Goal: Information Seeking & Learning: Check status

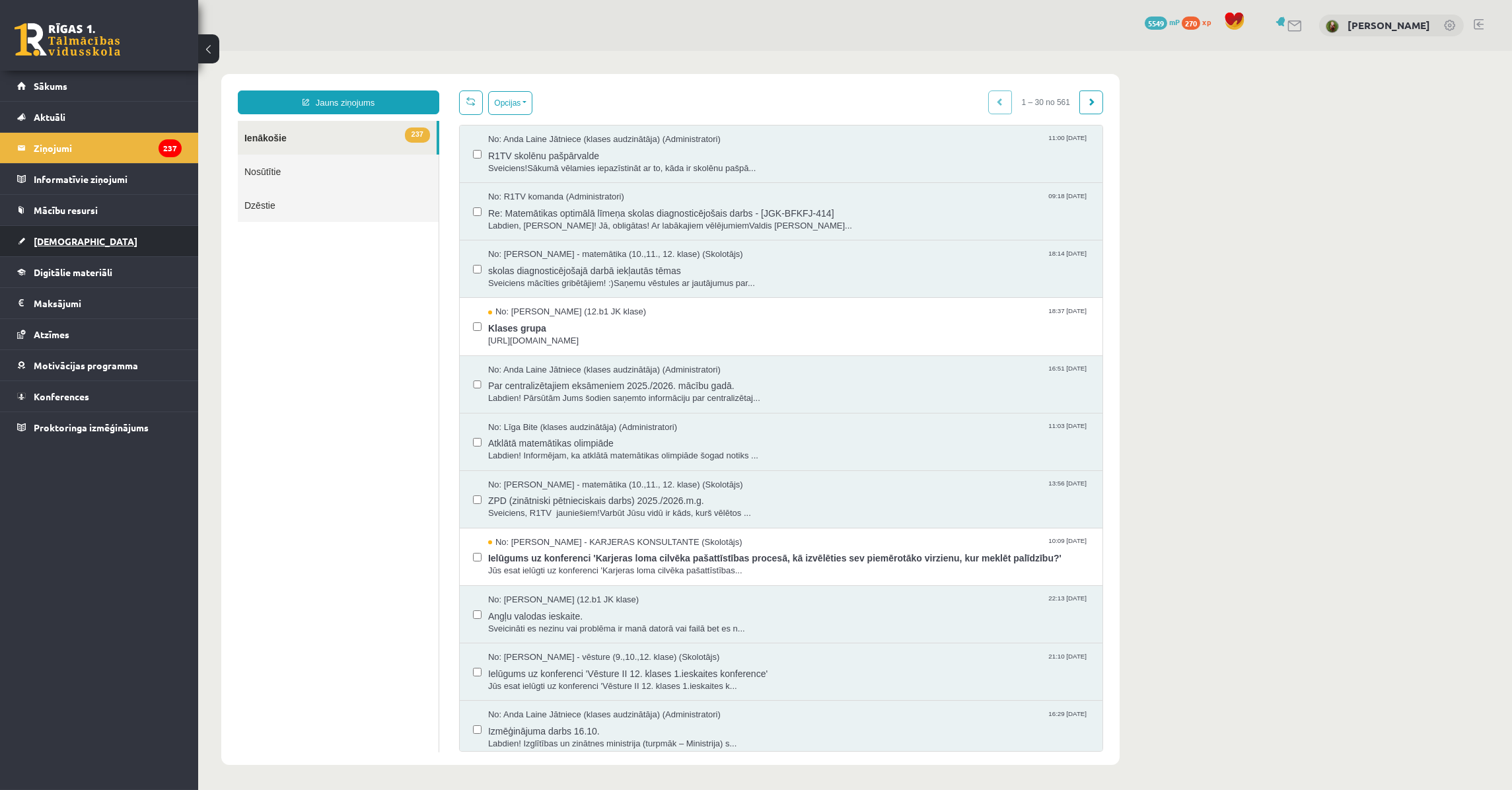
click at [84, 234] on link "[DEMOGRAPHIC_DATA]" at bounding box center [99, 241] width 165 height 30
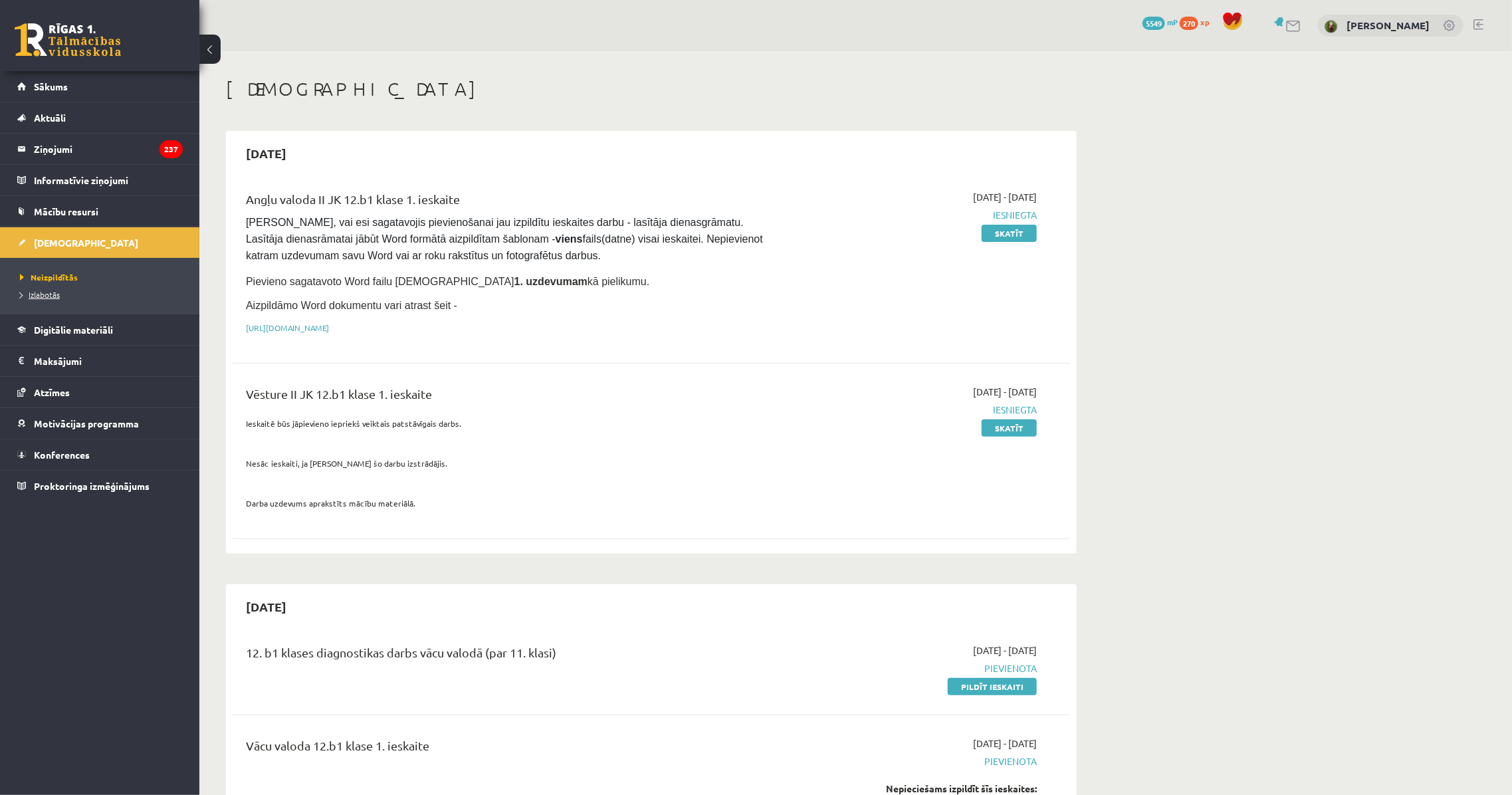
click at [84, 293] on link "Izlabotās" at bounding box center [103, 295] width 166 height 12
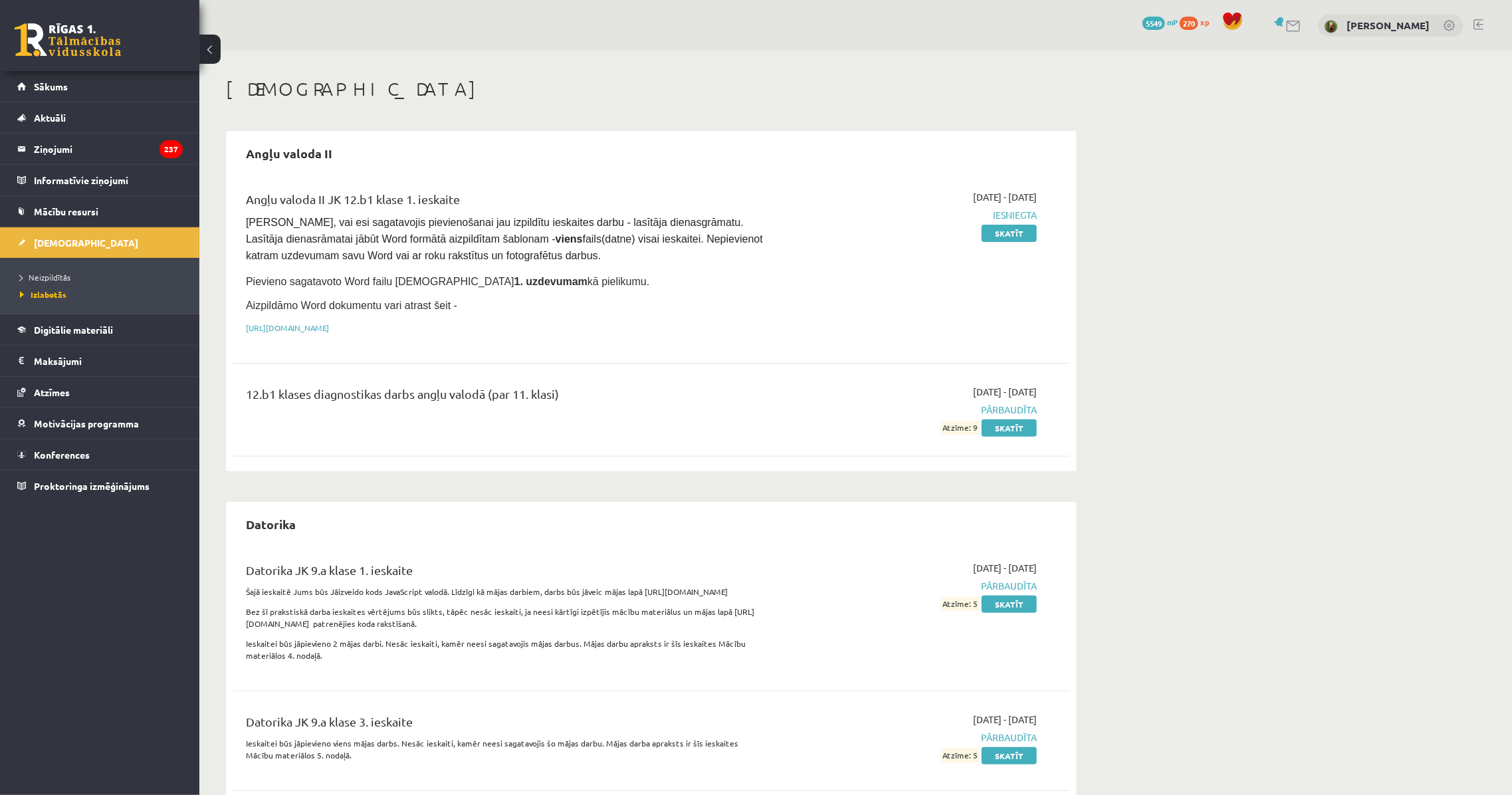
click at [509, 225] on span "[PERSON_NAME], vai esi sagatavojis pievienošanai jau izpildītu ieskaites darbu …" at bounding box center [505, 239] width 519 height 45
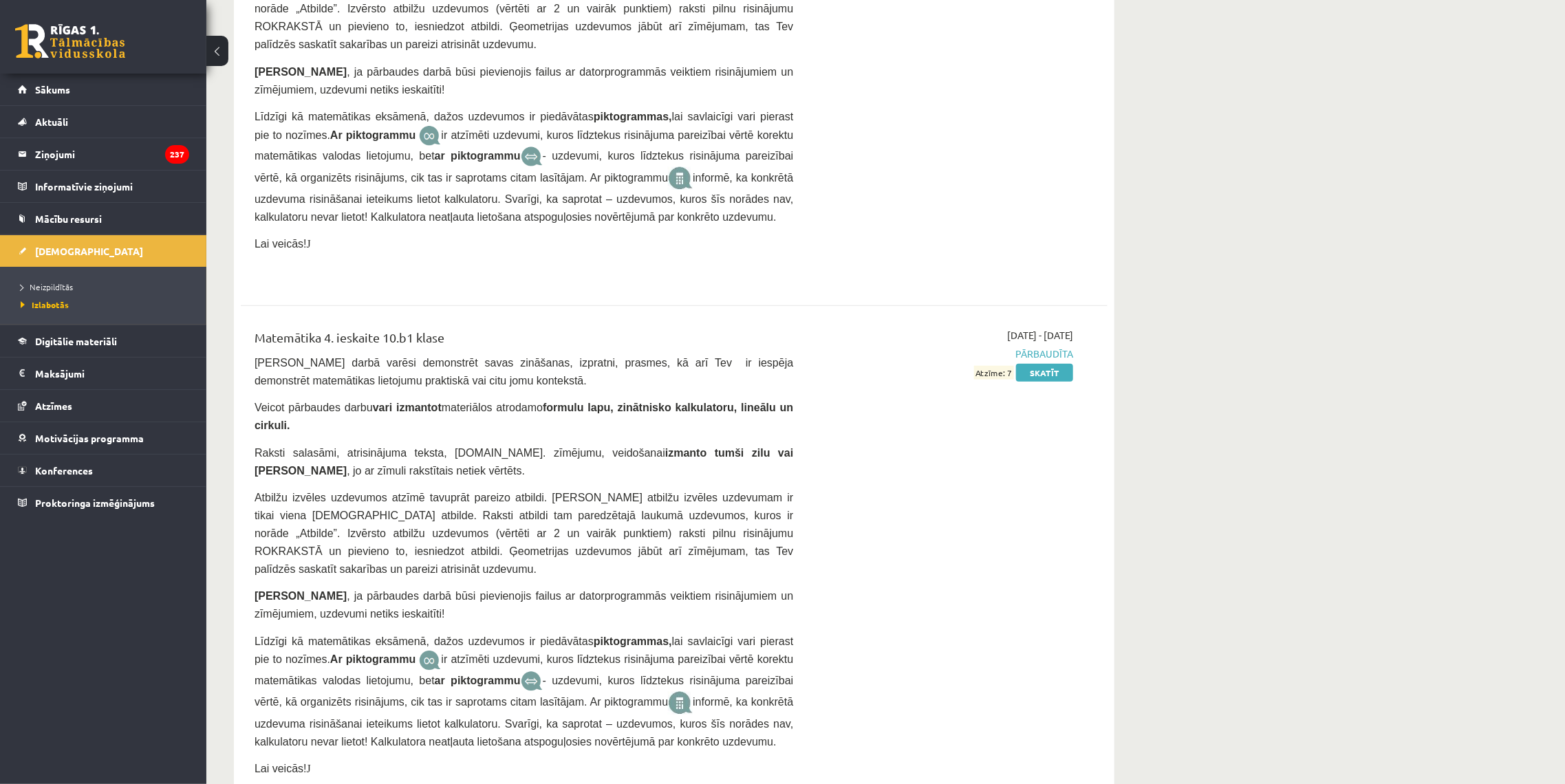
scroll to position [4404, 0]
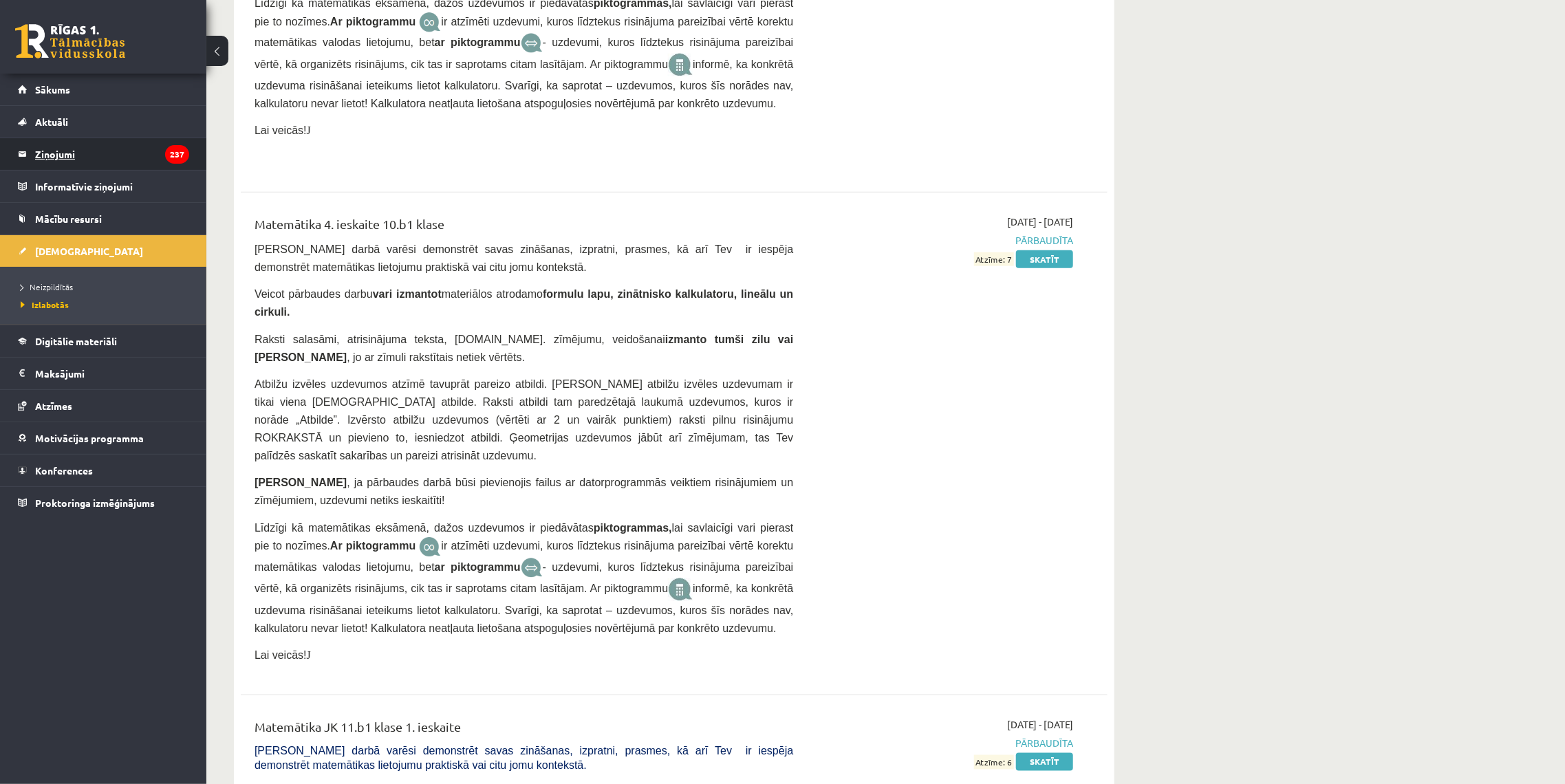
click at [105, 154] on legend "Ziņojumi 237" at bounding box center [112, 154] width 154 height 32
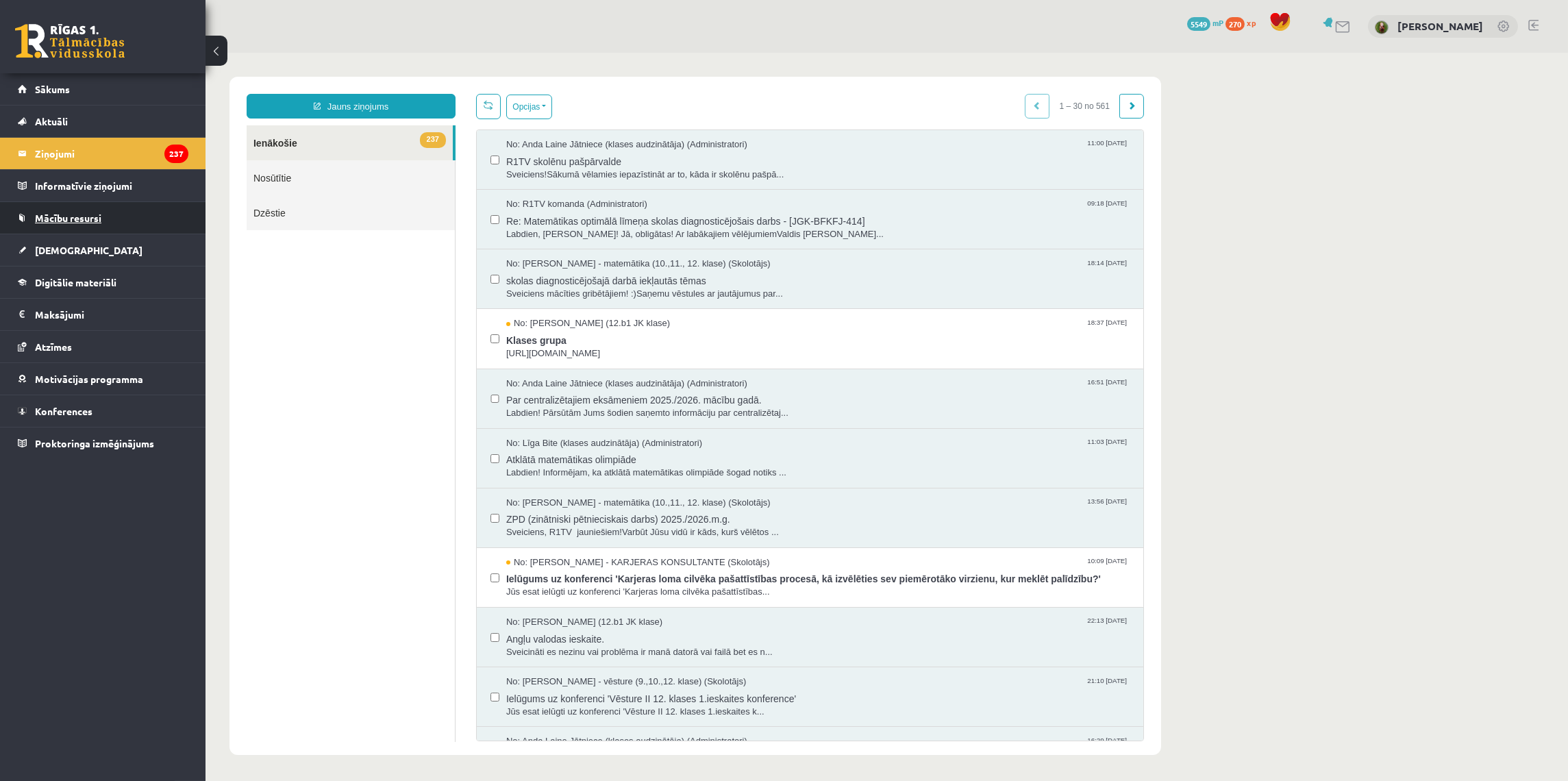
click at [92, 215] on span "Mācību resursi" at bounding box center [68, 218] width 66 height 13
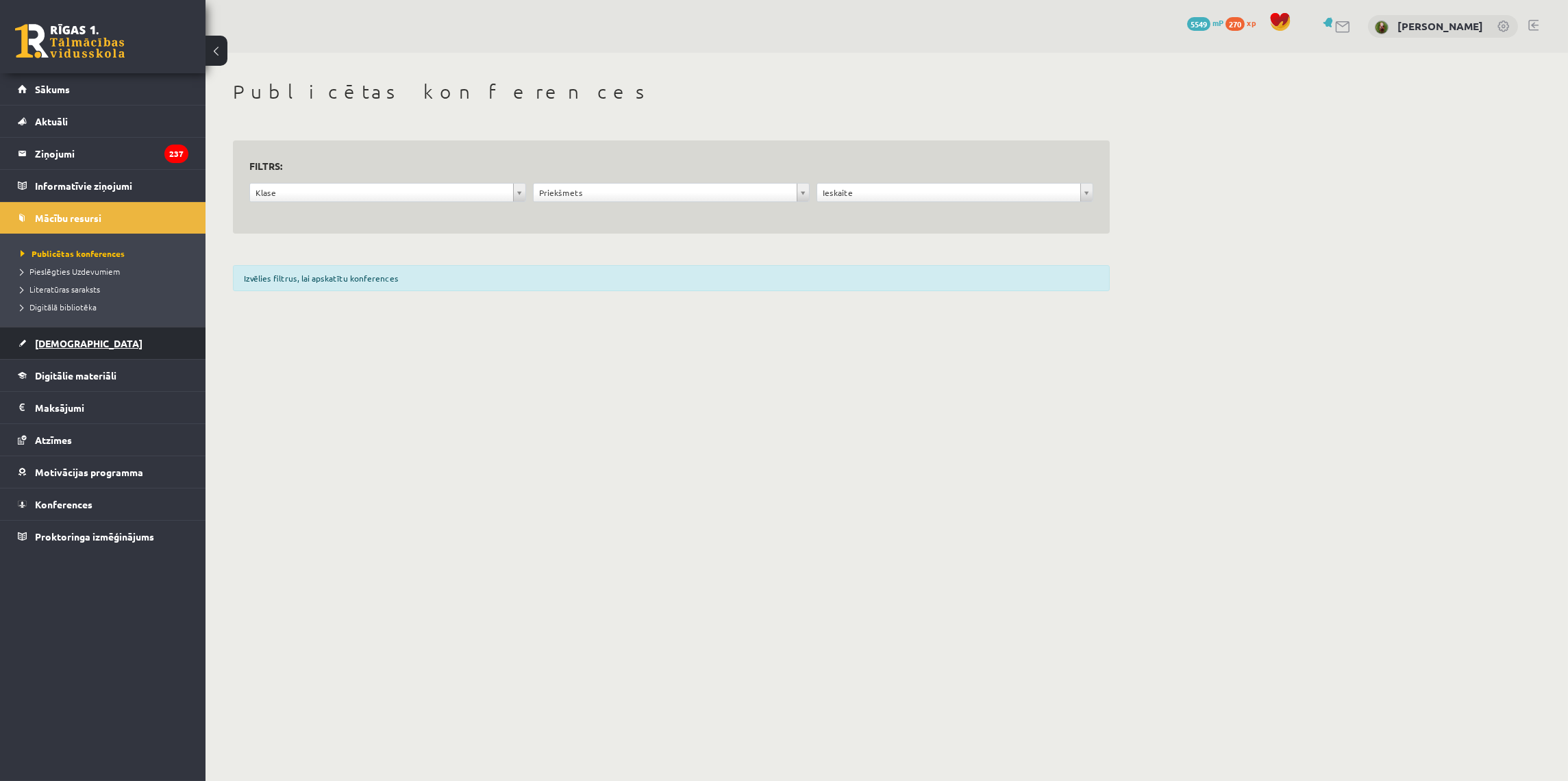
click at [62, 336] on link "[DEMOGRAPHIC_DATA]" at bounding box center [103, 343] width 171 height 31
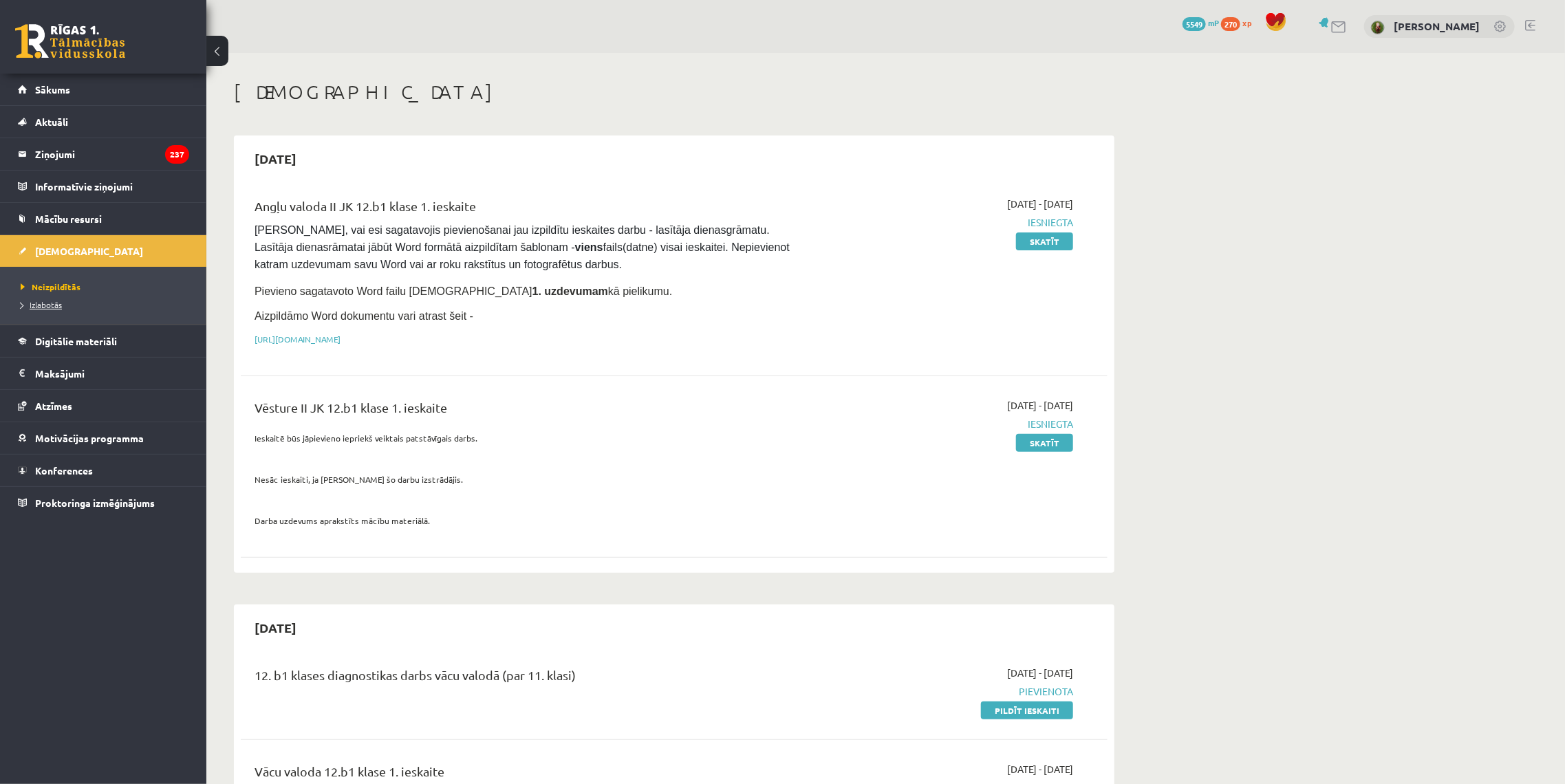
click at [48, 302] on span "Izlabotās" at bounding box center [41, 305] width 41 height 11
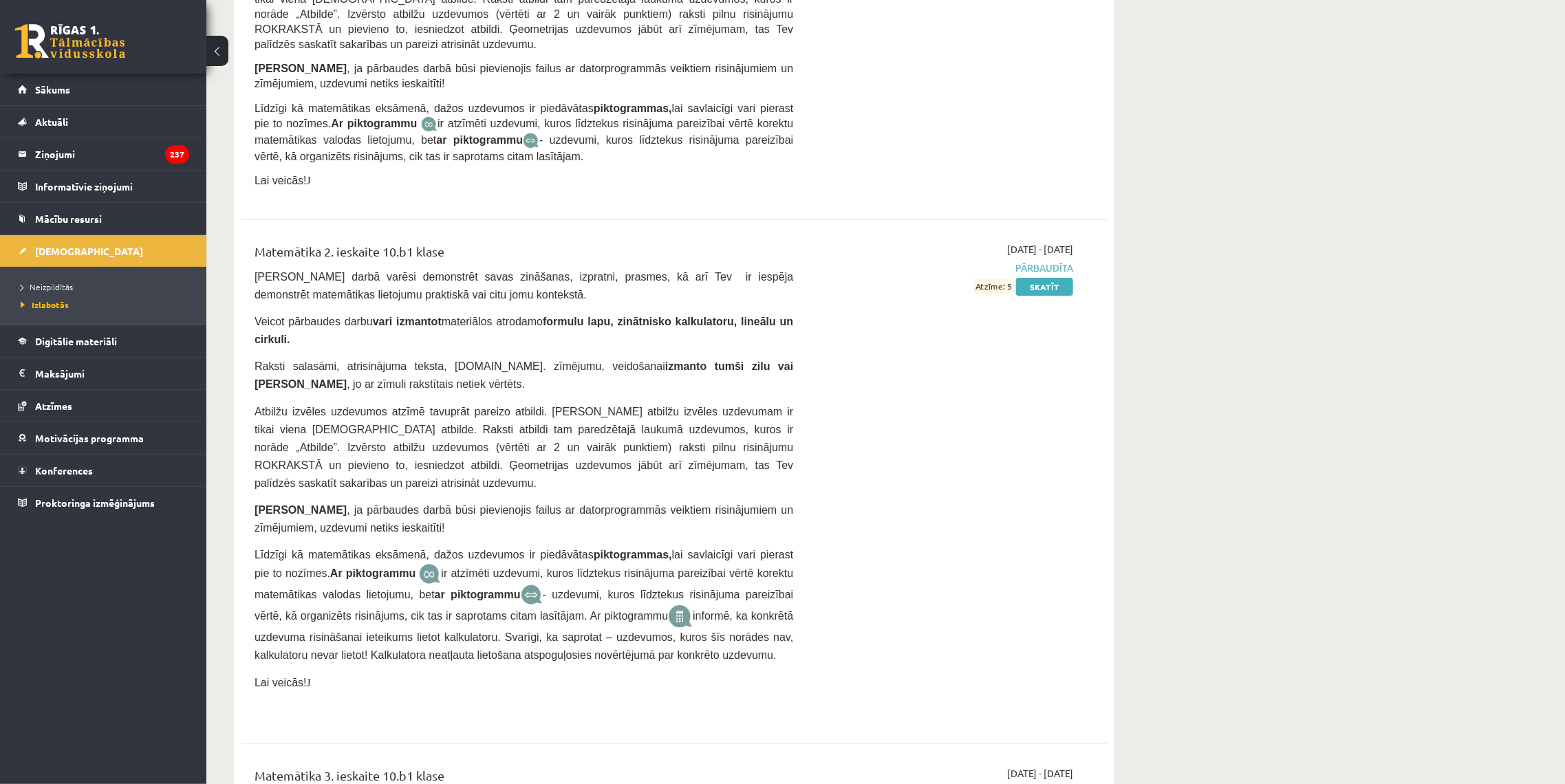
scroll to position [3341, 0]
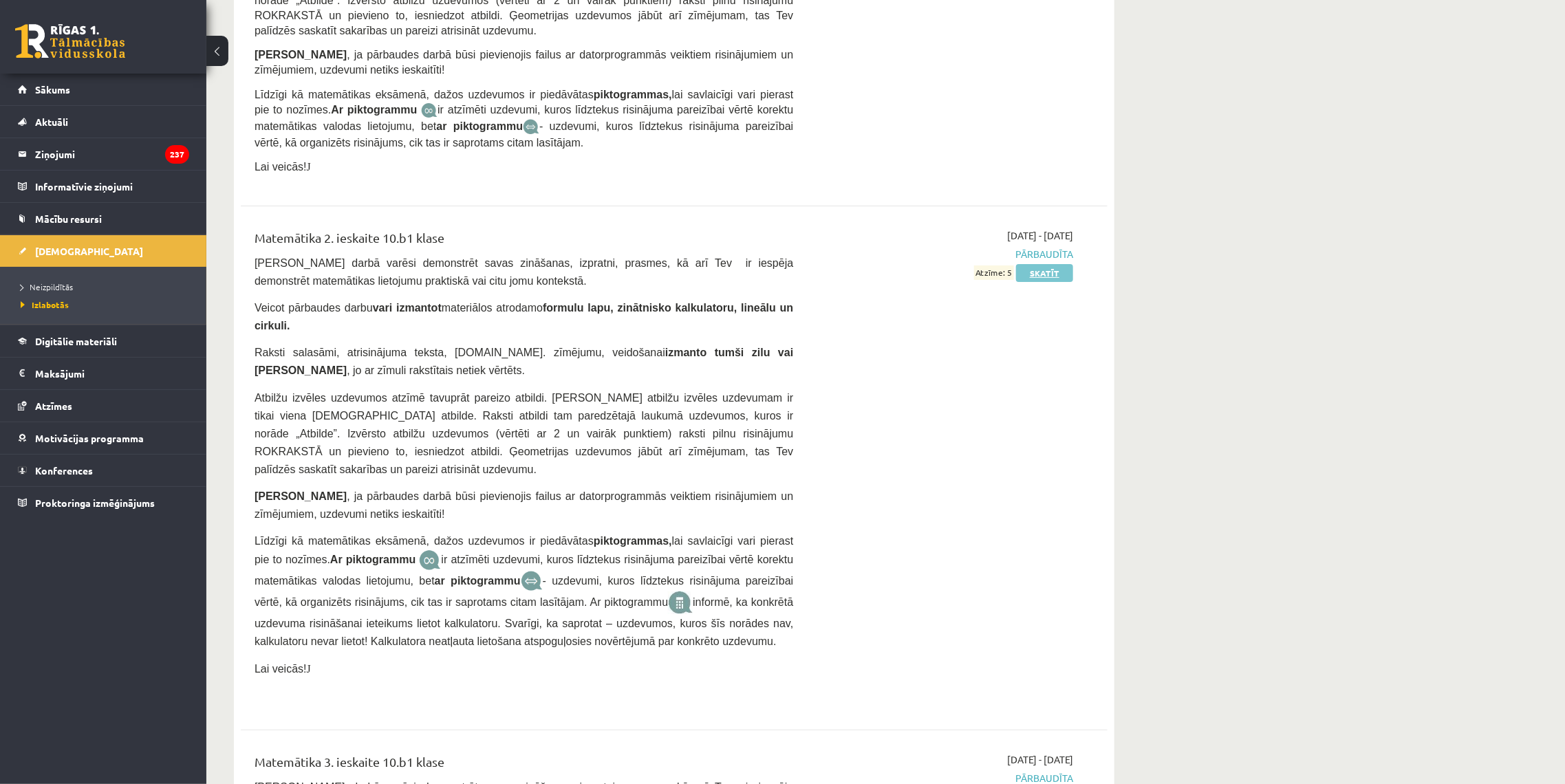
click at [1028, 264] on link "Skatīt" at bounding box center [1044, 273] width 57 height 18
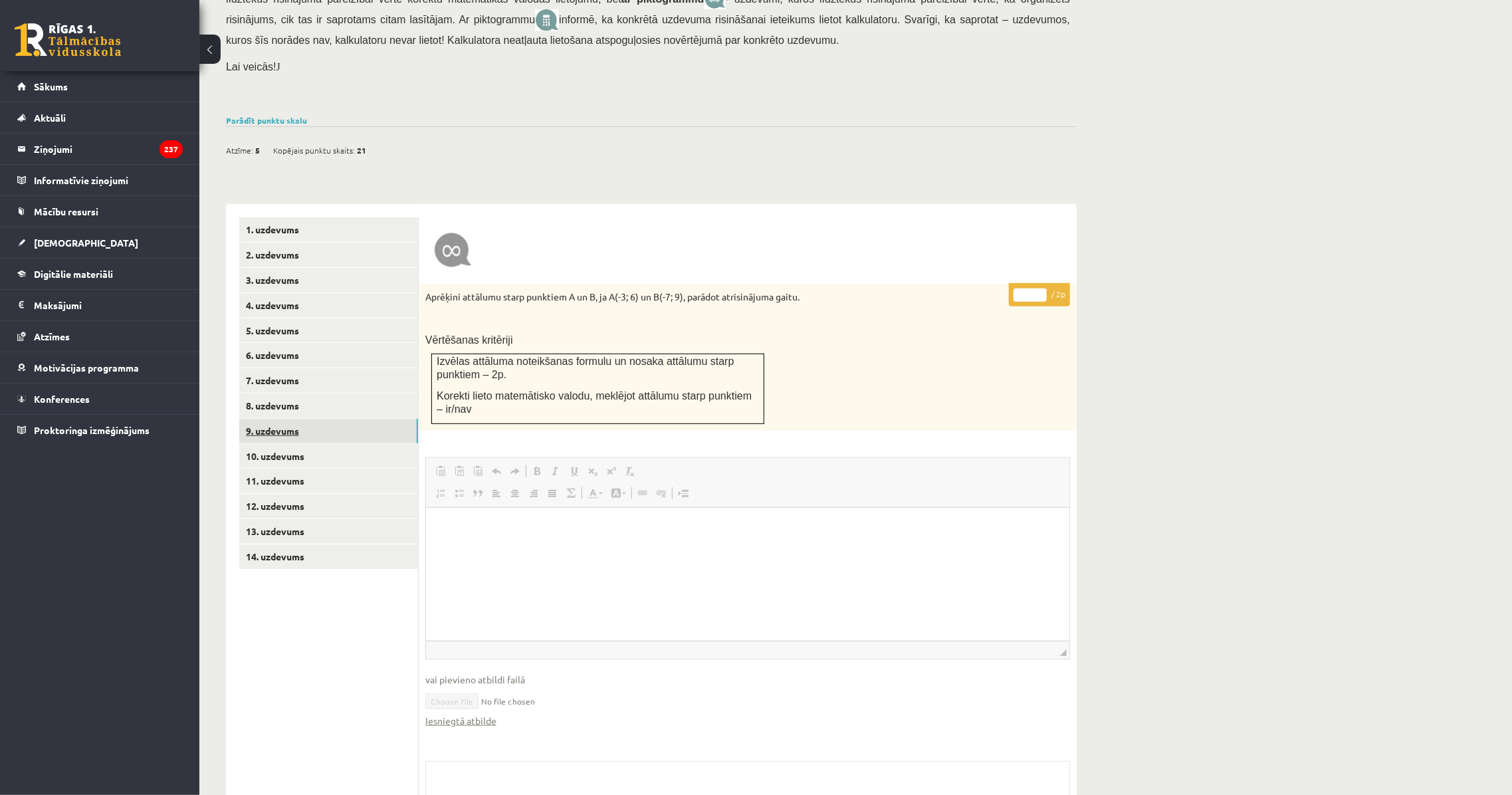
click at [310, 419] on link "9. uzdevums" at bounding box center [328, 431] width 179 height 24
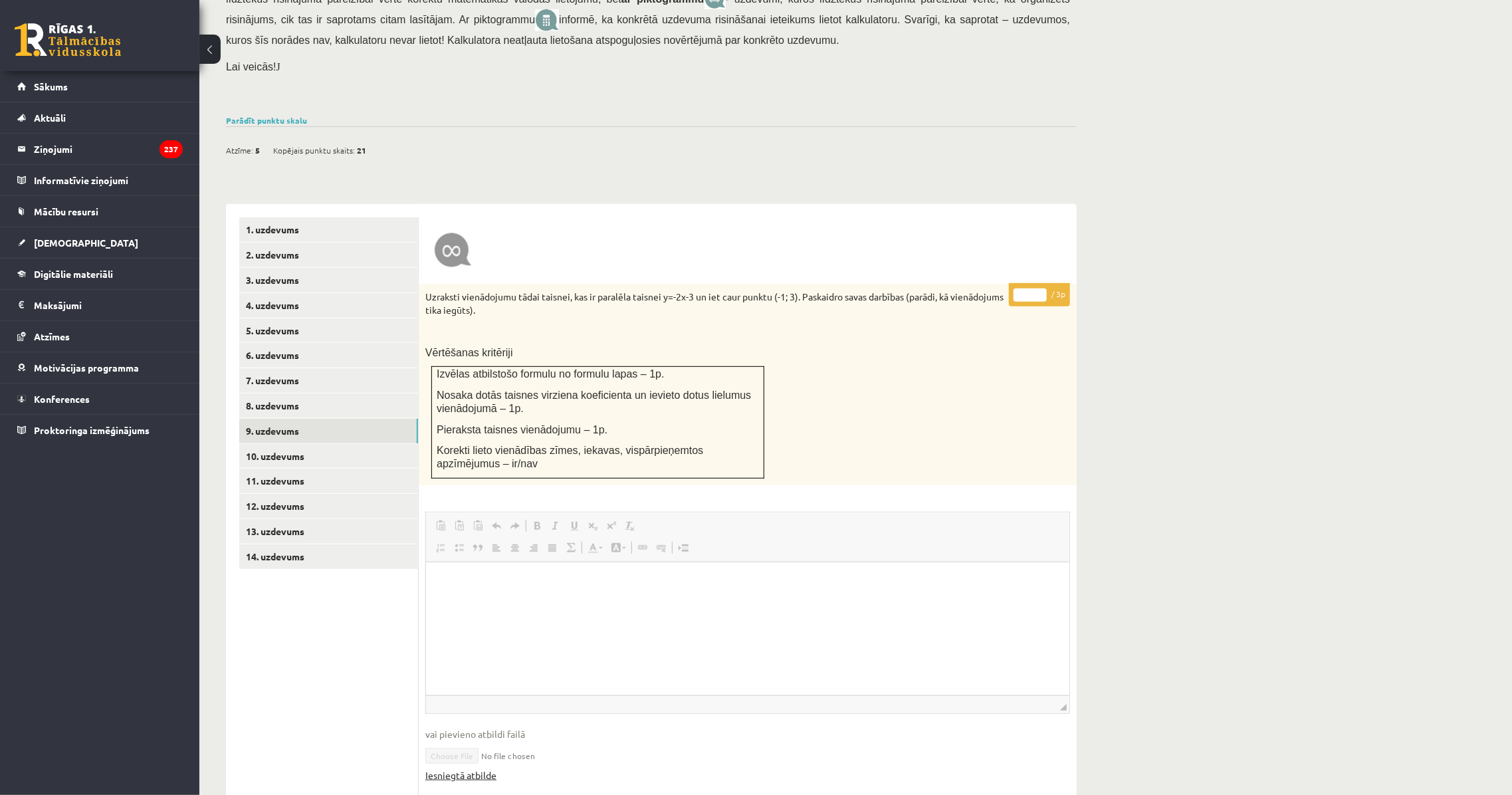
click at [468, 769] on link "Iesniegtā atbilde" at bounding box center [460, 775] width 71 height 14
click at [443, 291] on p "Uzraksti vienādojumu tādai taisnei, kas ir paralēla taisnei y=-2x-3 un iet caur…" at bounding box center [714, 303] width 578 height 26
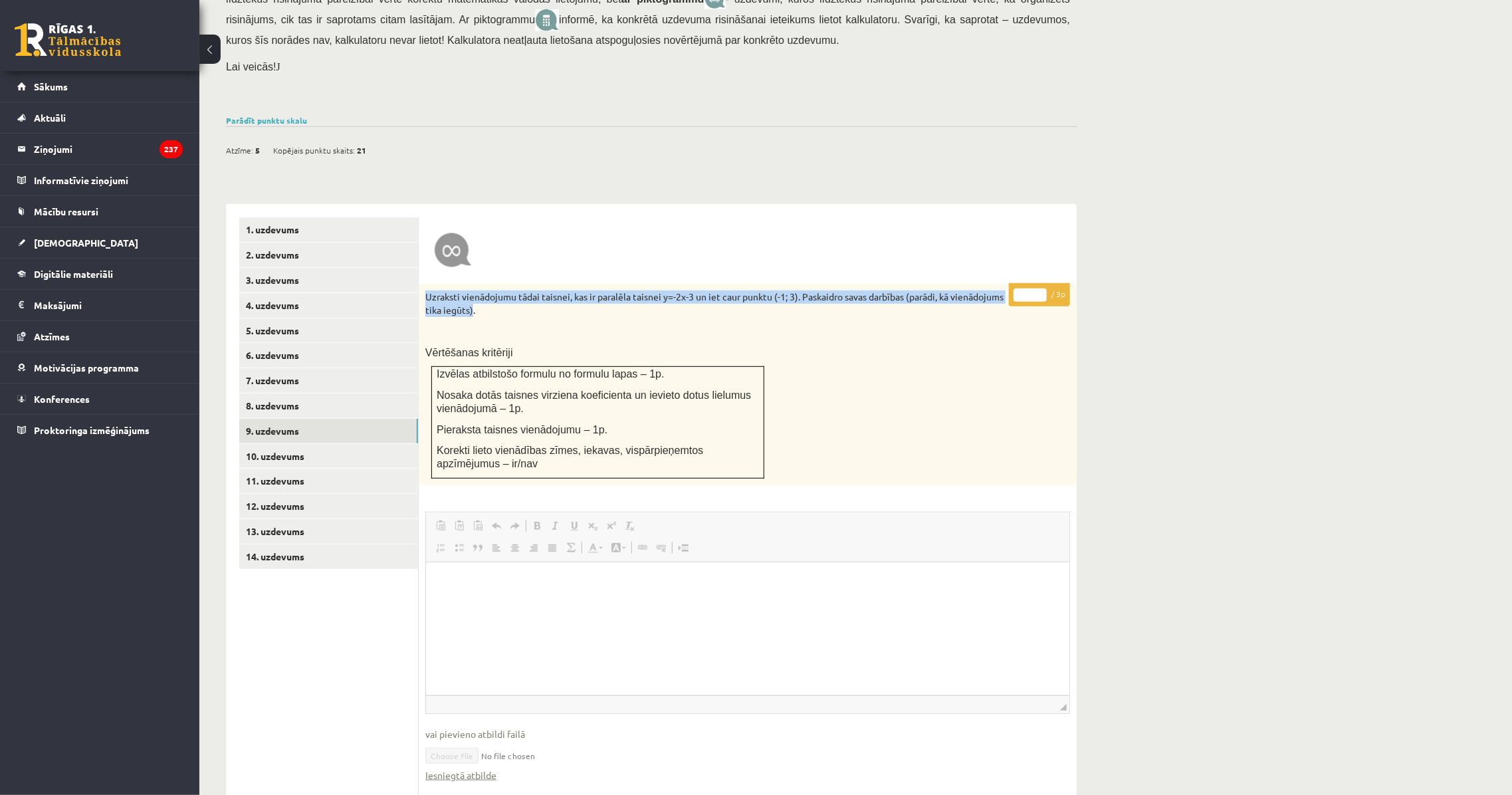
drag, startPoint x: 443, startPoint y: 287, endPoint x: 525, endPoint y: 297, distance: 82.6
click at [525, 297] on p "Uzraksti vienādojumu tādai taisnei, kas ir paralēla taisnei y=-2x-3 un iet caur…" at bounding box center [714, 303] width 578 height 26
copy p "Uzraksti vienādojumu tādai taisnei, kas ir paralēla taisnei y=-2x-3 un iet caur…"
click at [297, 444] on link "10. uzdevums" at bounding box center [328, 456] width 179 height 24
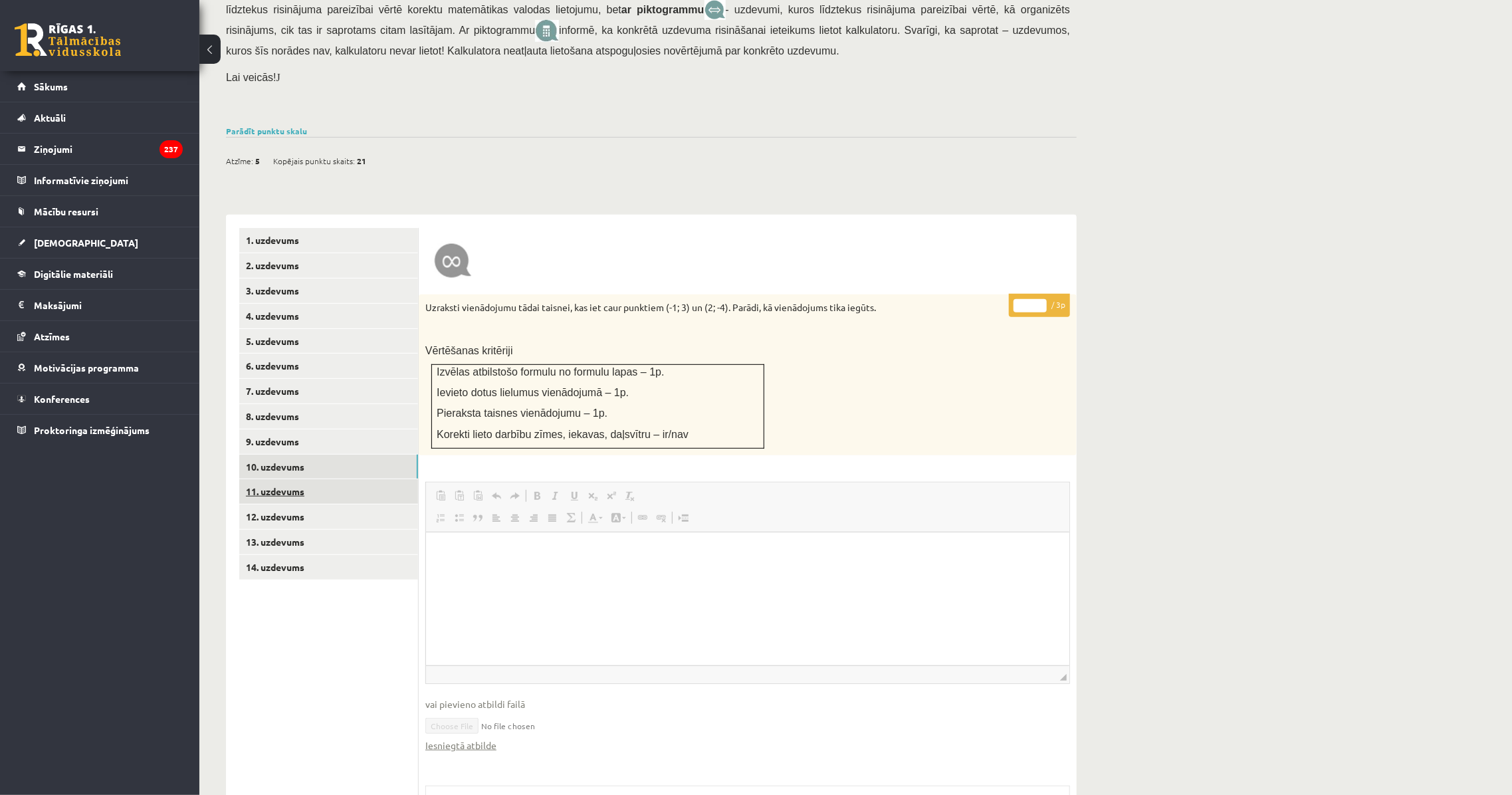
click at [358, 485] on link "11. uzdevums" at bounding box center [328, 492] width 179 height 24
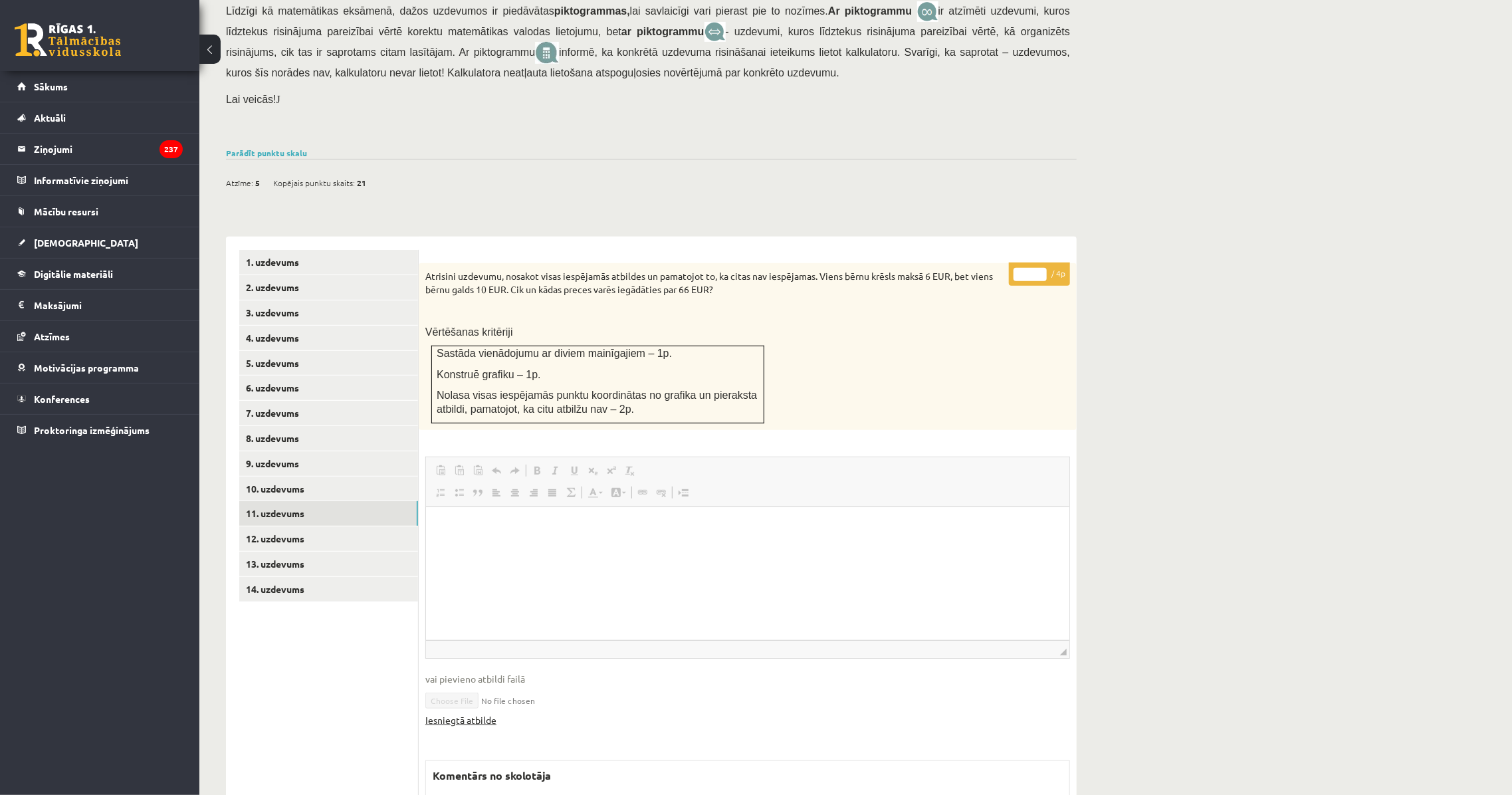
click at [485, 713] on link "Iesniegtā atbilde" at bounding box center [460, 720] width 71 height 14
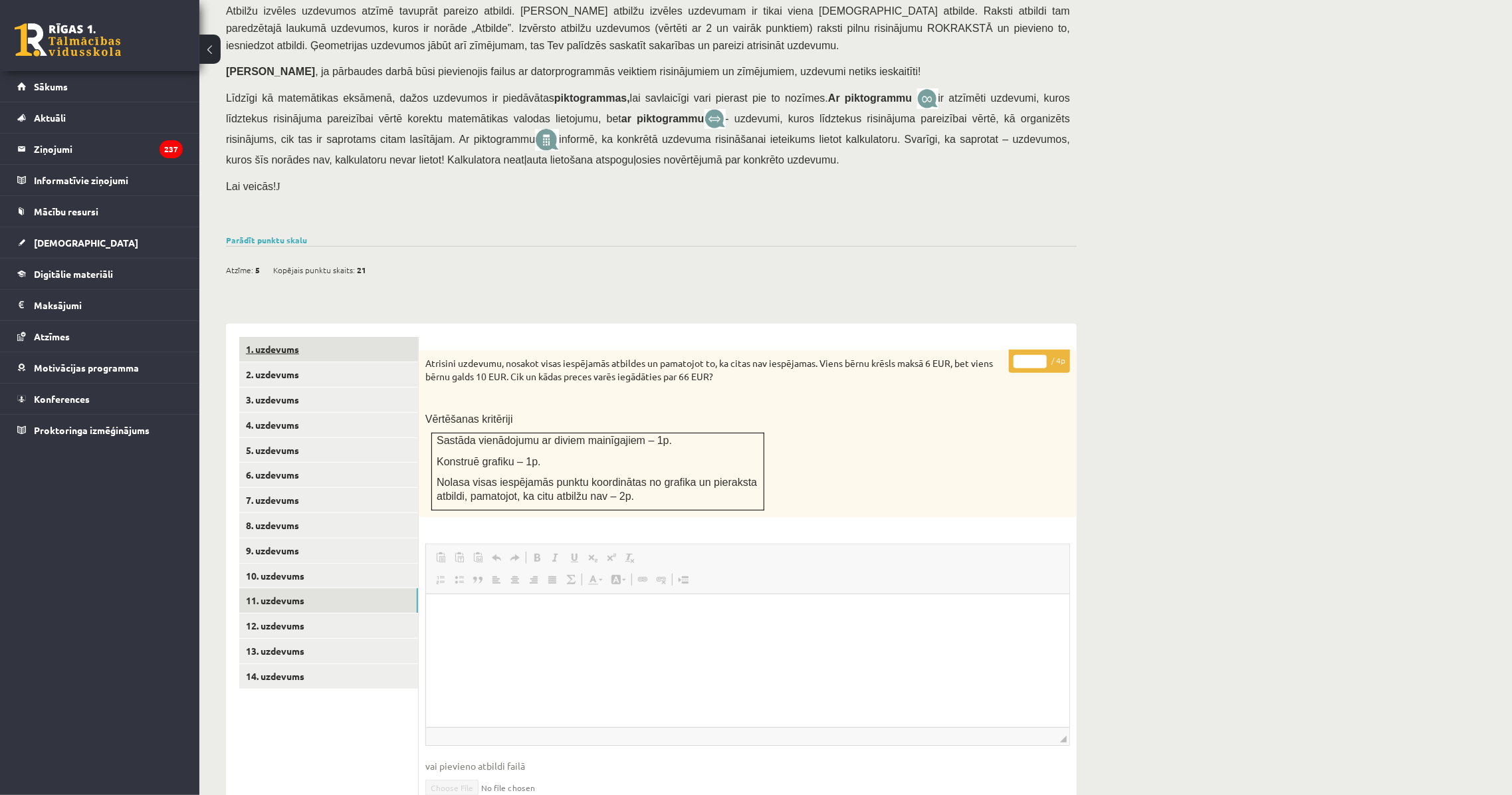
scroll to position [263, 0]
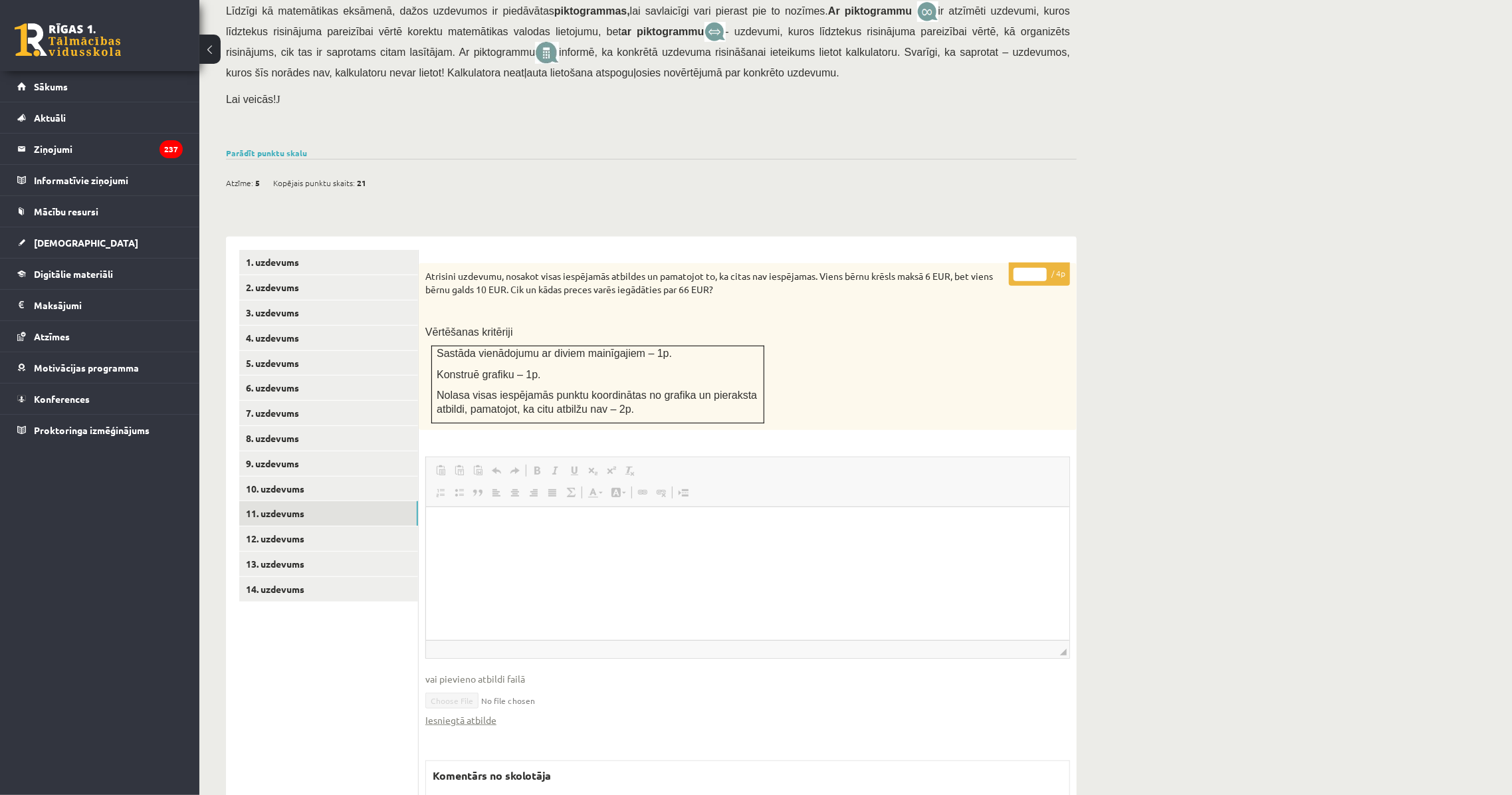
click at [479, 284] on div "Atrisini uzdevumu, nosakot visas iespējamās atbildes un pamatojot to, ka citas …" at bounding box center [748, 346] width 658 height 166
